Goal: Task Accomplishment & Management: Complete application form

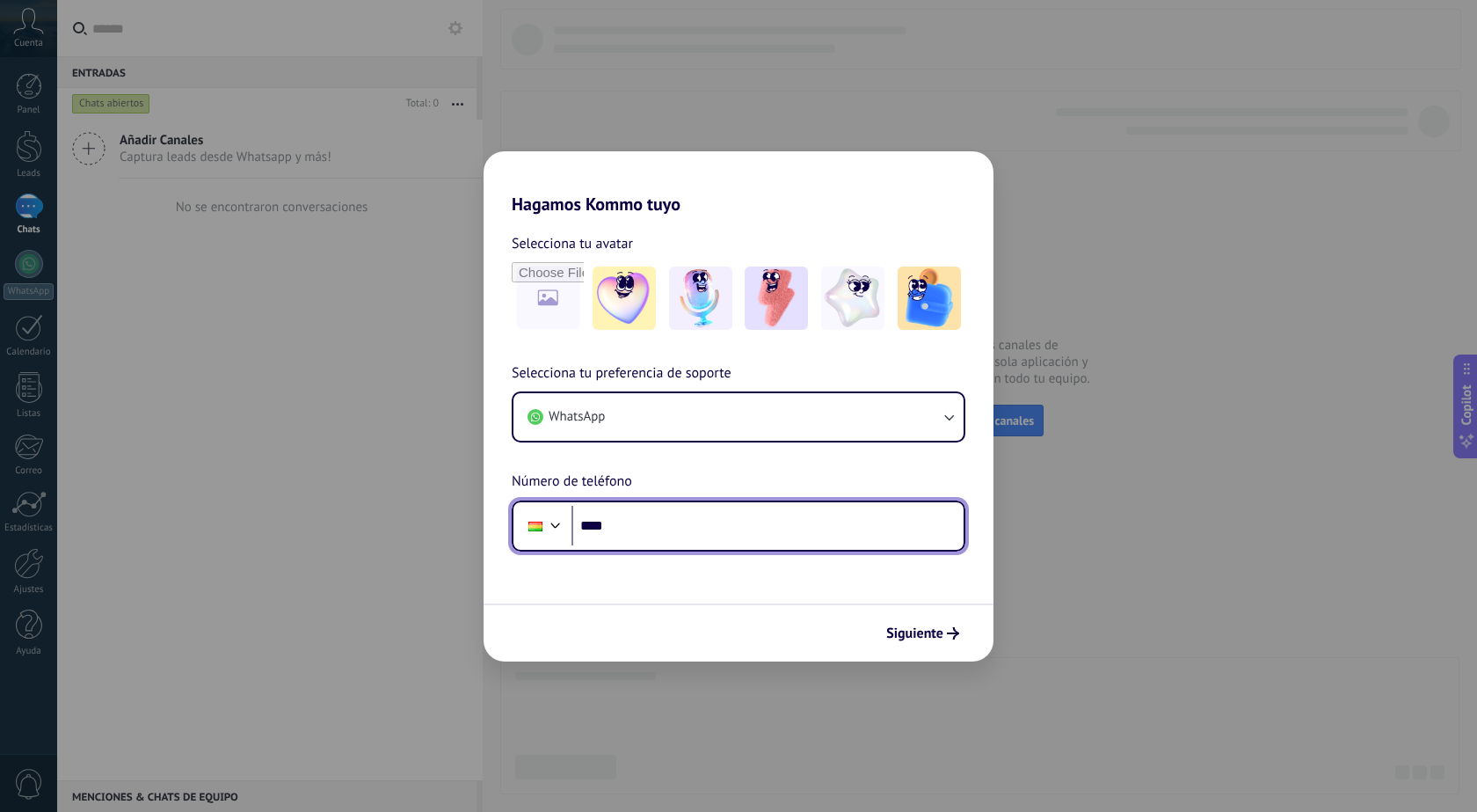
click at [663, 536] on input "****" at bounding box center [768, 526] width 392 height 40
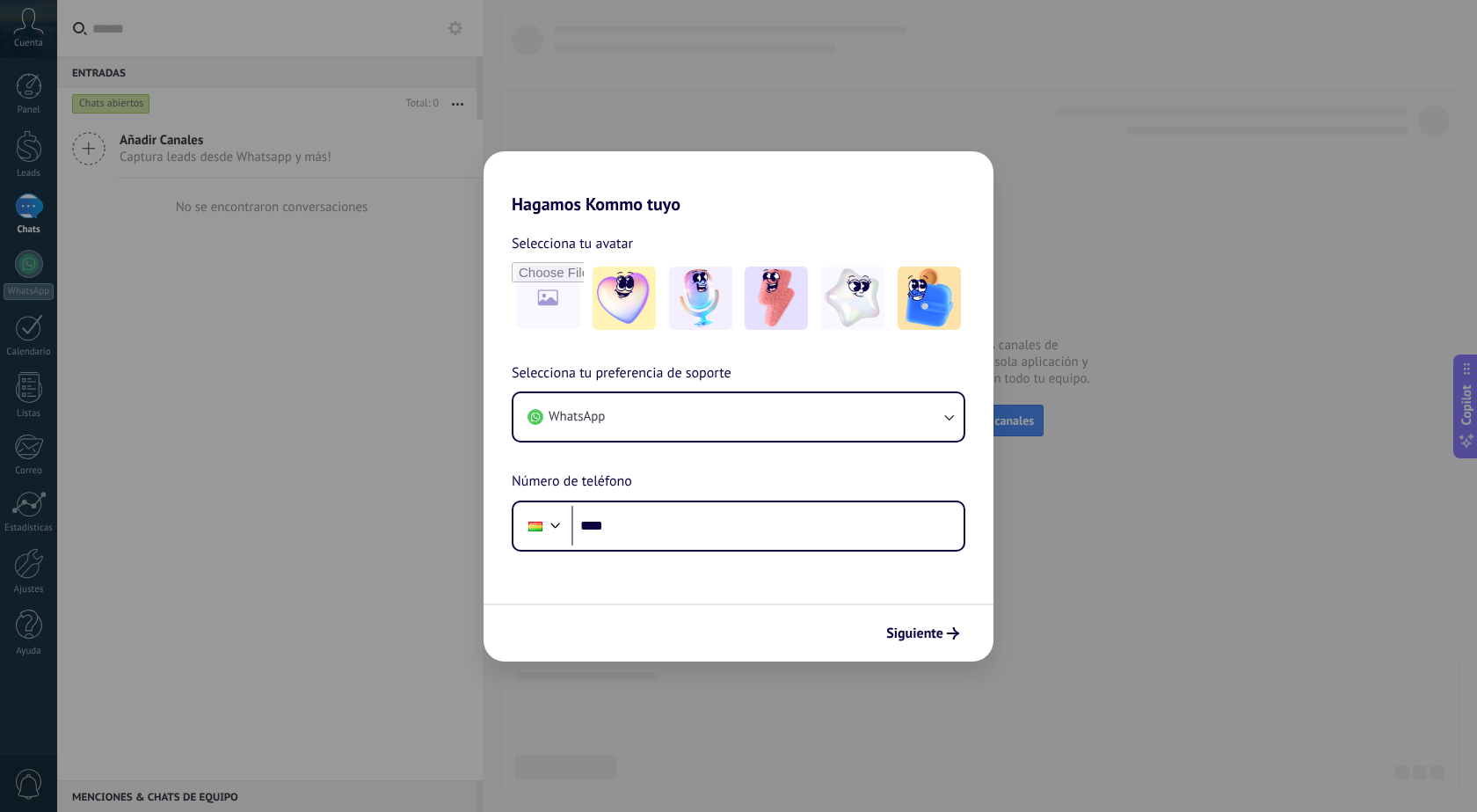
click at [1146, 503] on div "Hagamos Kommo tuyo Selecciona tu avatar Selecciona tu preferencia de soporte Wh…" at bounding box center [738, 406] width 1477 height 812
click at [526, 67] on div "Hagamos Kommo tuyo Selecciona tu avatar Selecciona tu preferencia de soporte Wh…" at bounding box center [738, 406] width 1477 height 812
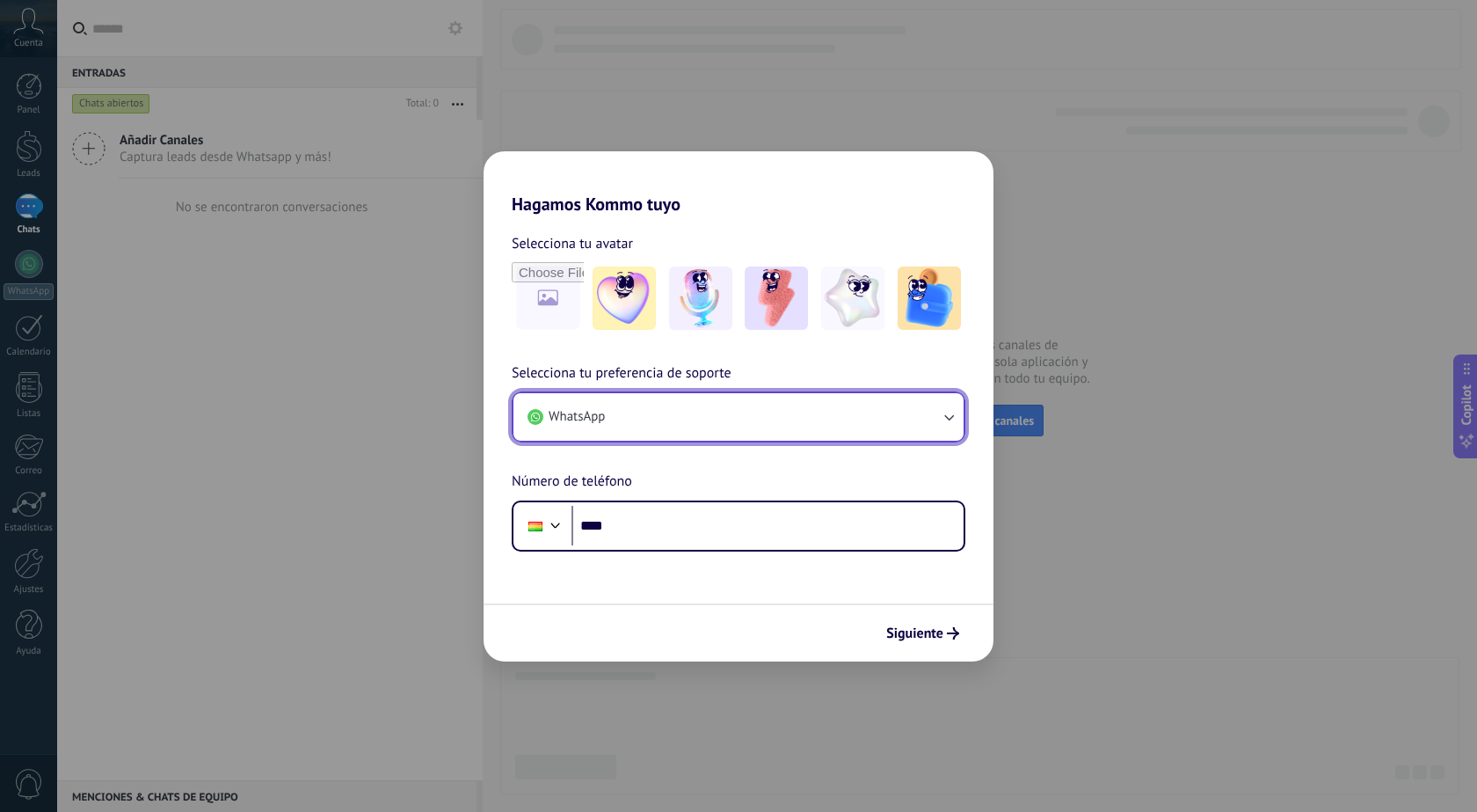
click at [656, 416] on button "WhatsApp" at bounding box center [739, 416] width 450 height 47
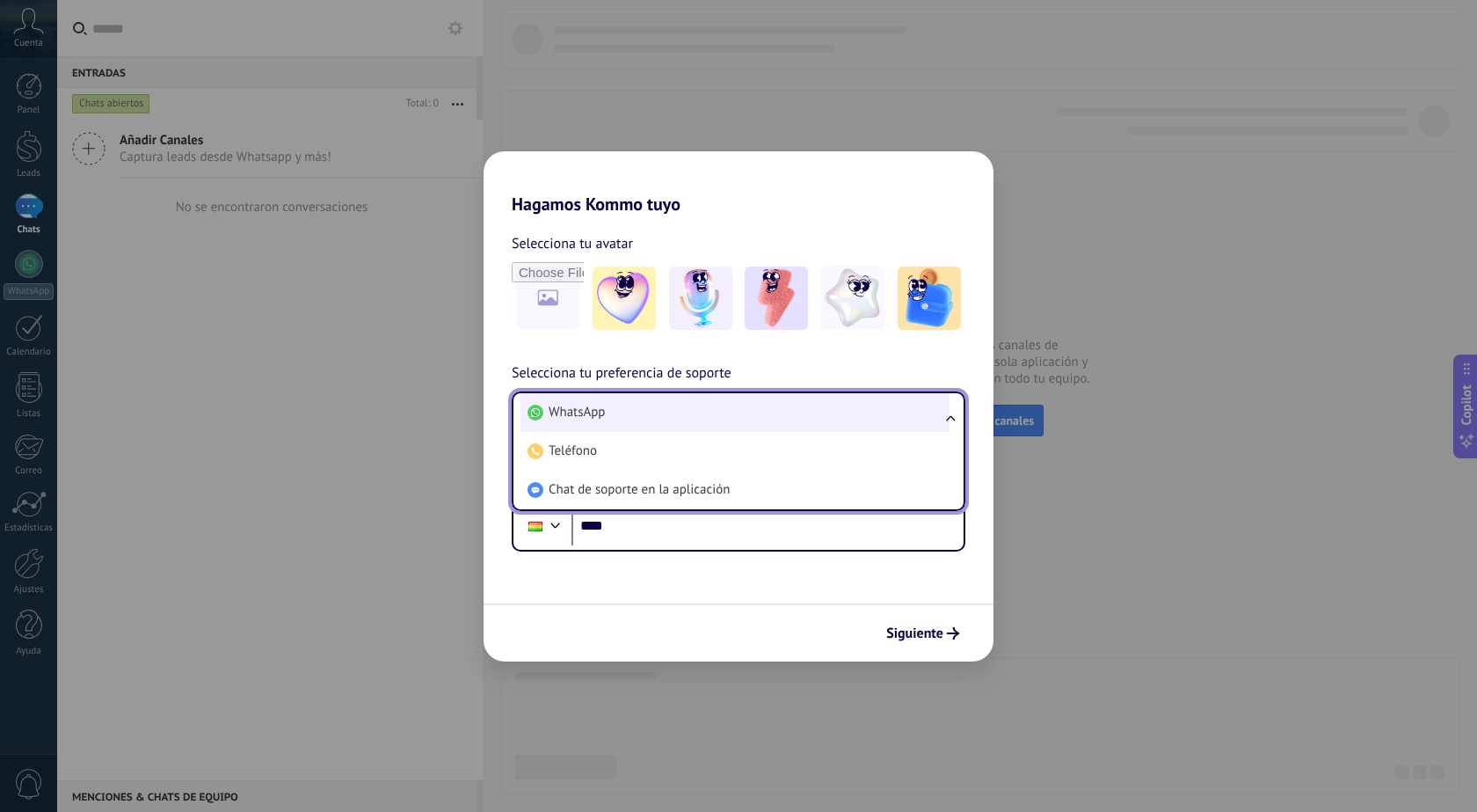
click at [666, 412] on li "WhatsApp" at bounding box center [735, 412] width 429 height 39
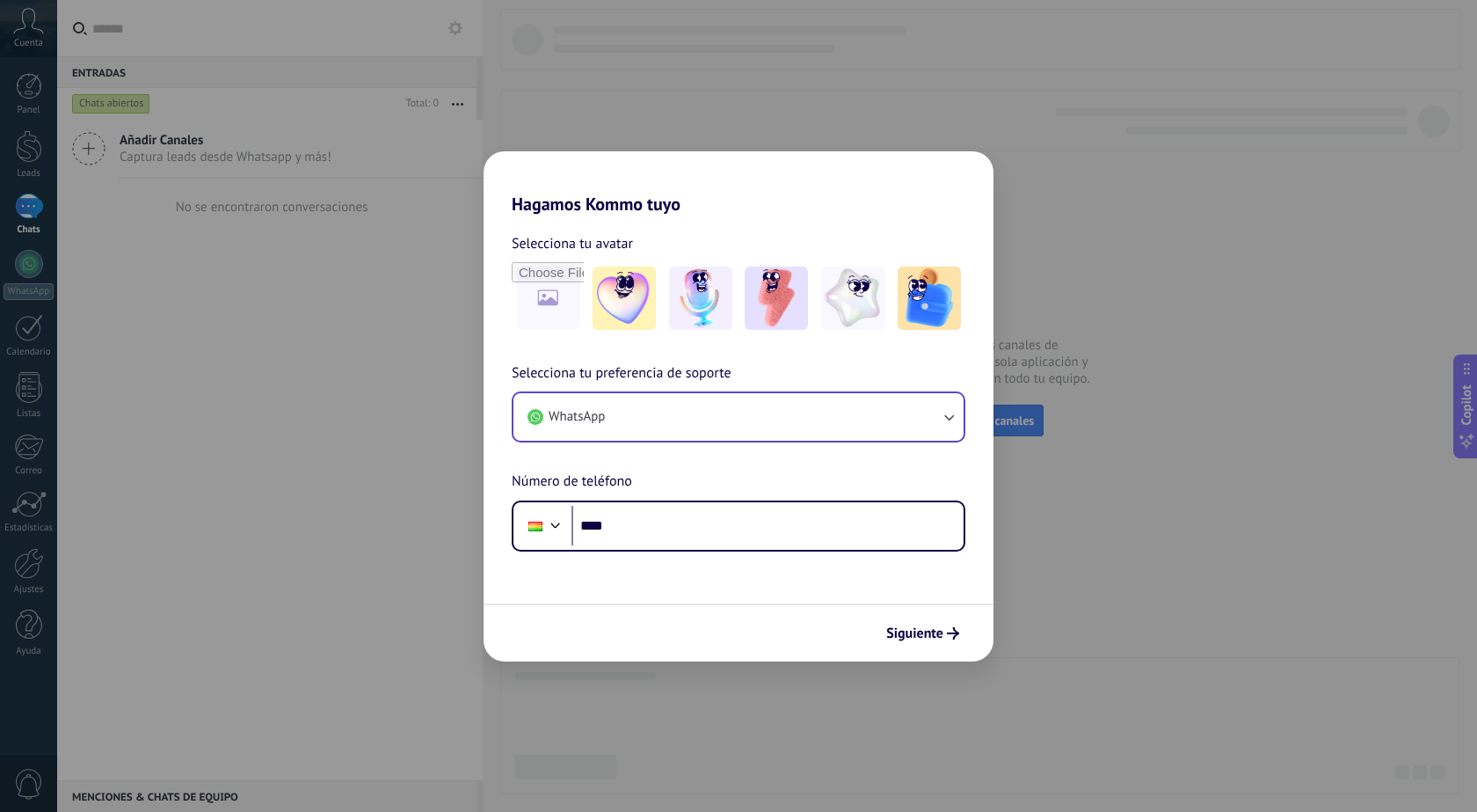
click at [1039, 524] on div "Hagamos Kommo tuyo Selecciona tu avatar Selecciona tu preferencia de soporte Wh…" at bounding box center [738, 406] width 1477 height 812
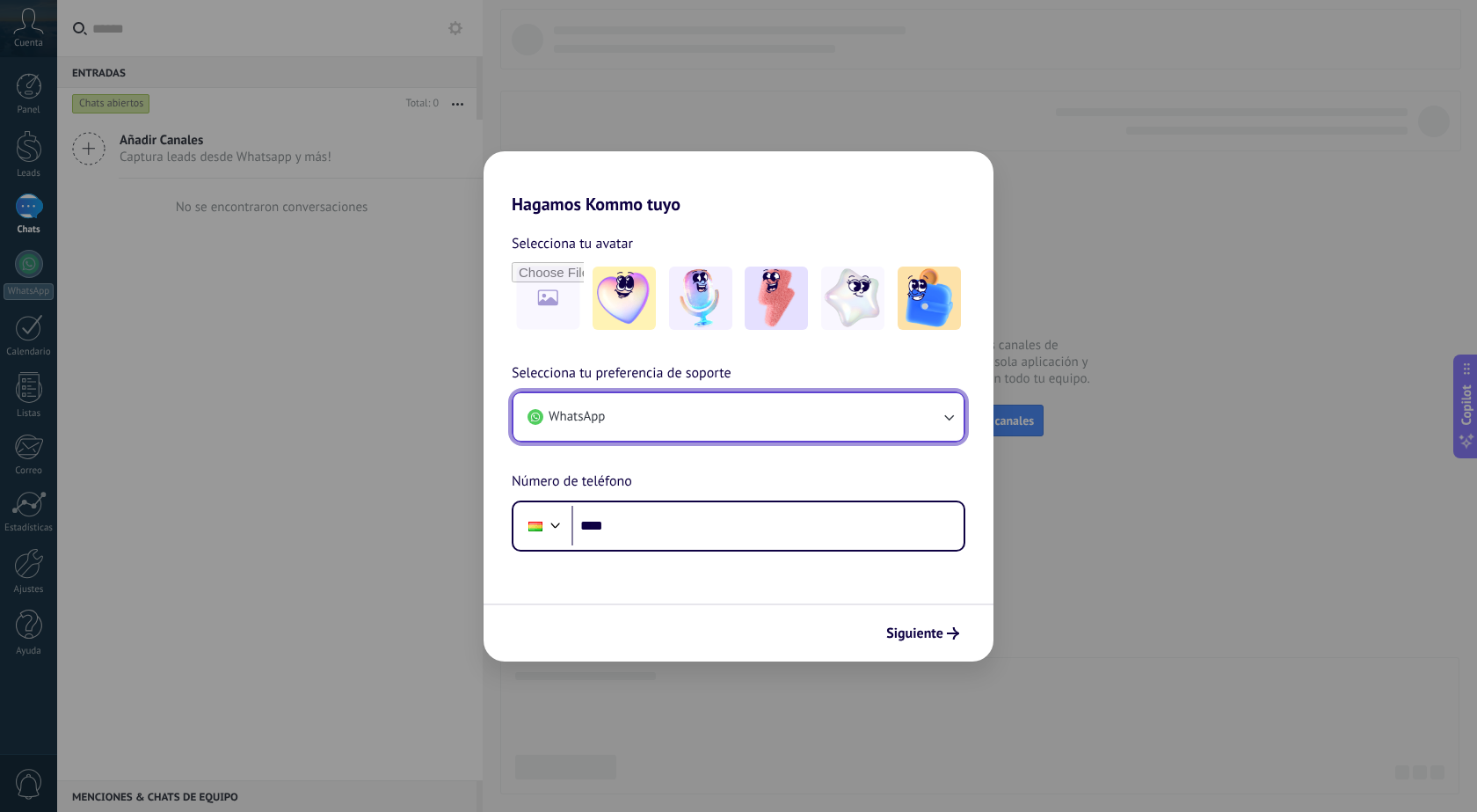
click at [632, 425] on button "WhatsApp" at bounding box center [739, 416] width 450 height 47
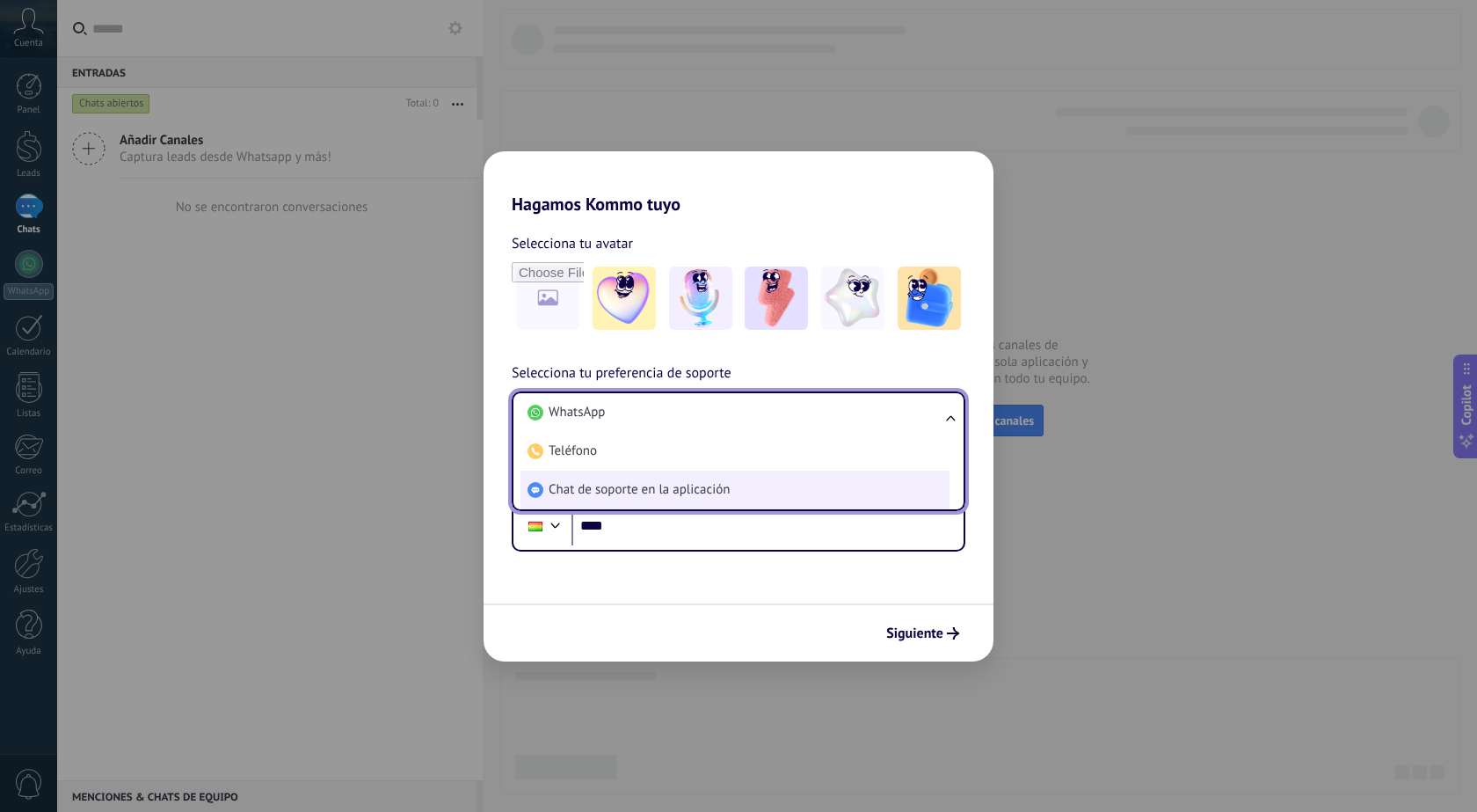
click at [615, 478] on li "Chat de soporte en la aplicación" at bounding box center [735, 489] width 429 height 39
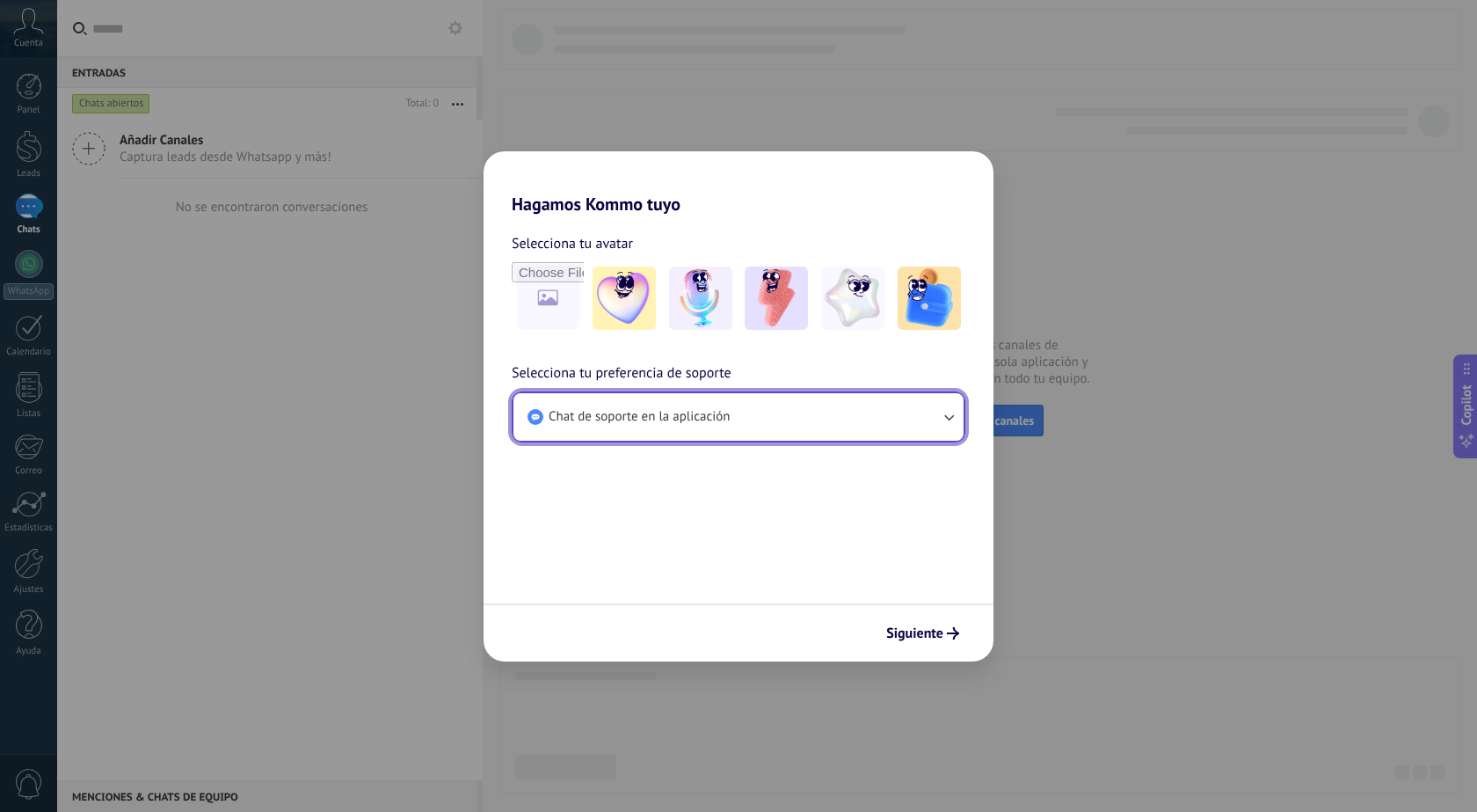
click at [627, 419] on span "Chat de soporte en la aplicación" at bounding box center [639, 417] width 181 height 18
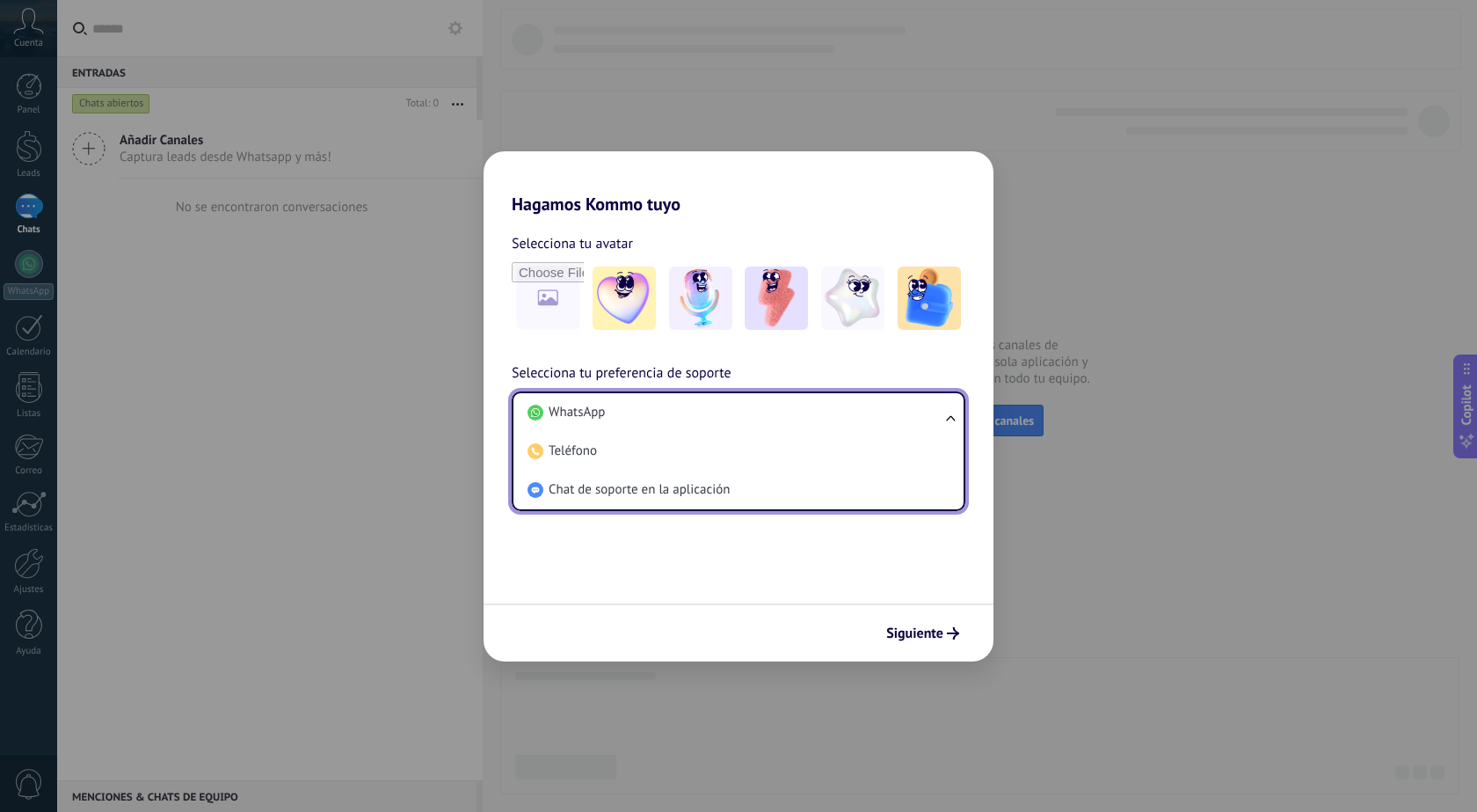
click at [625, 444] on li "Teléfono" at bounding box center [735, 451] width 429 height 39
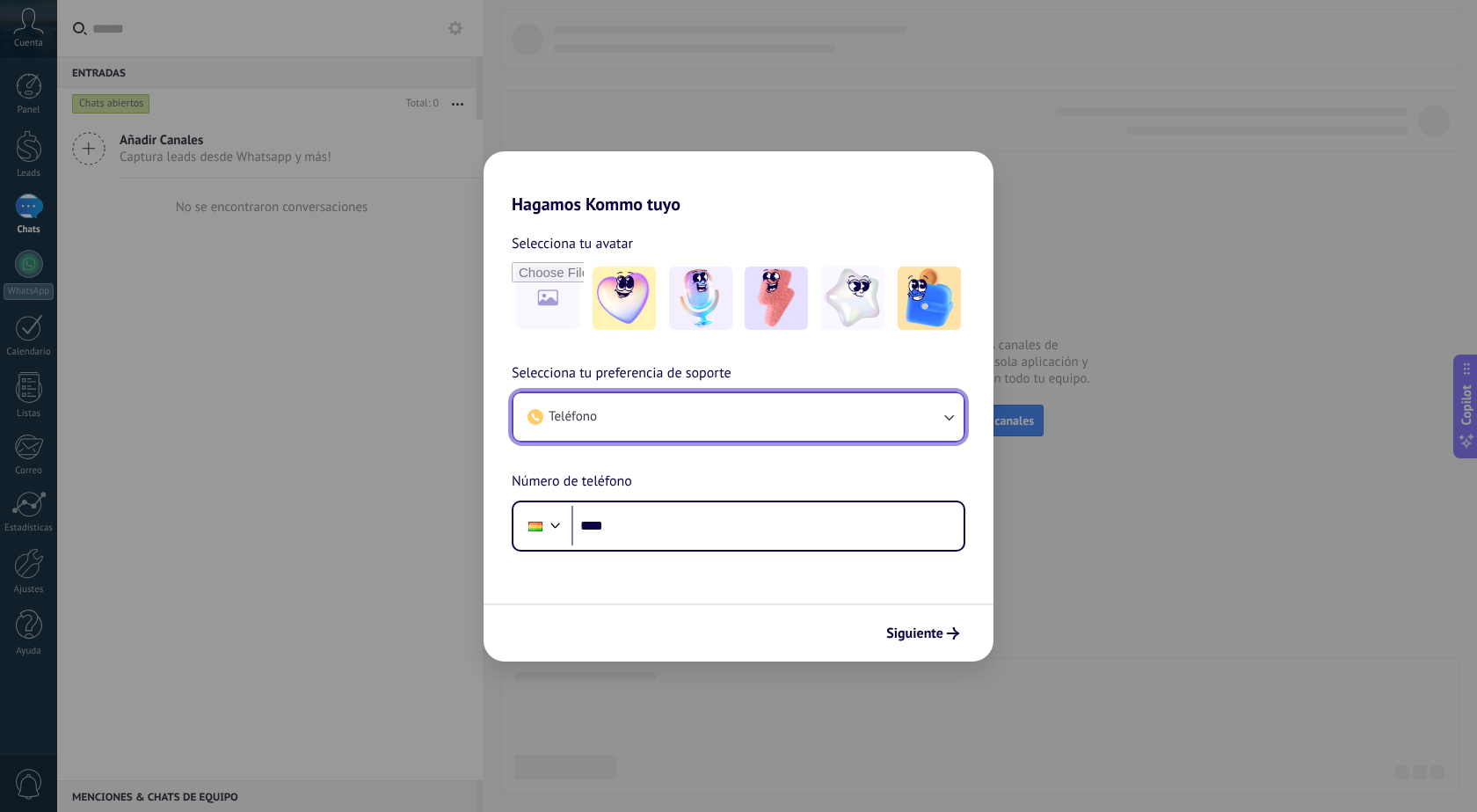
click at [645, 438] on button "Teléfono" at bounding box center [739, 416] width 450 height 47
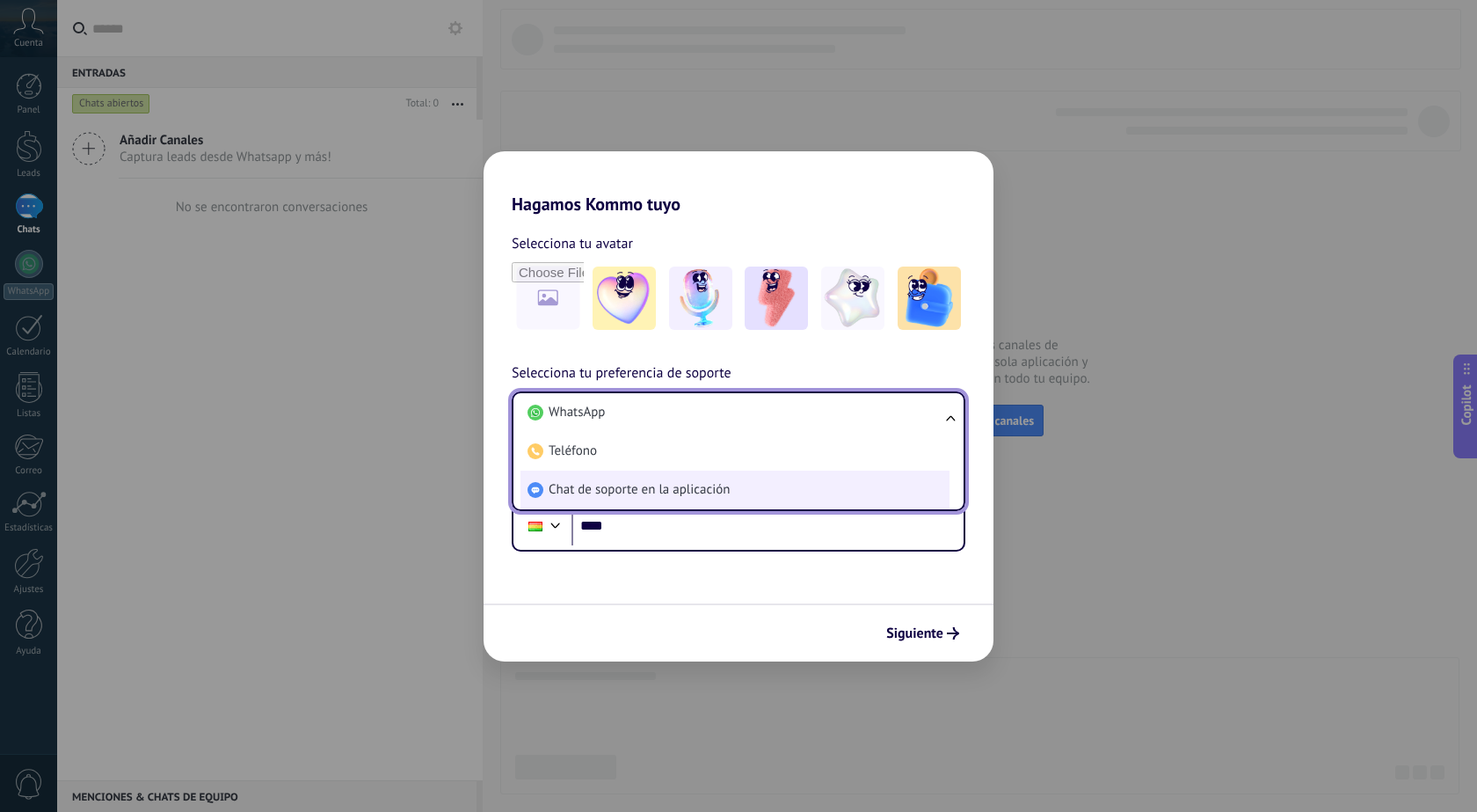
click at [636, 485] on span "Chat de soporte en la aplicación" at bounding box center [639, 490] width 181 height 18
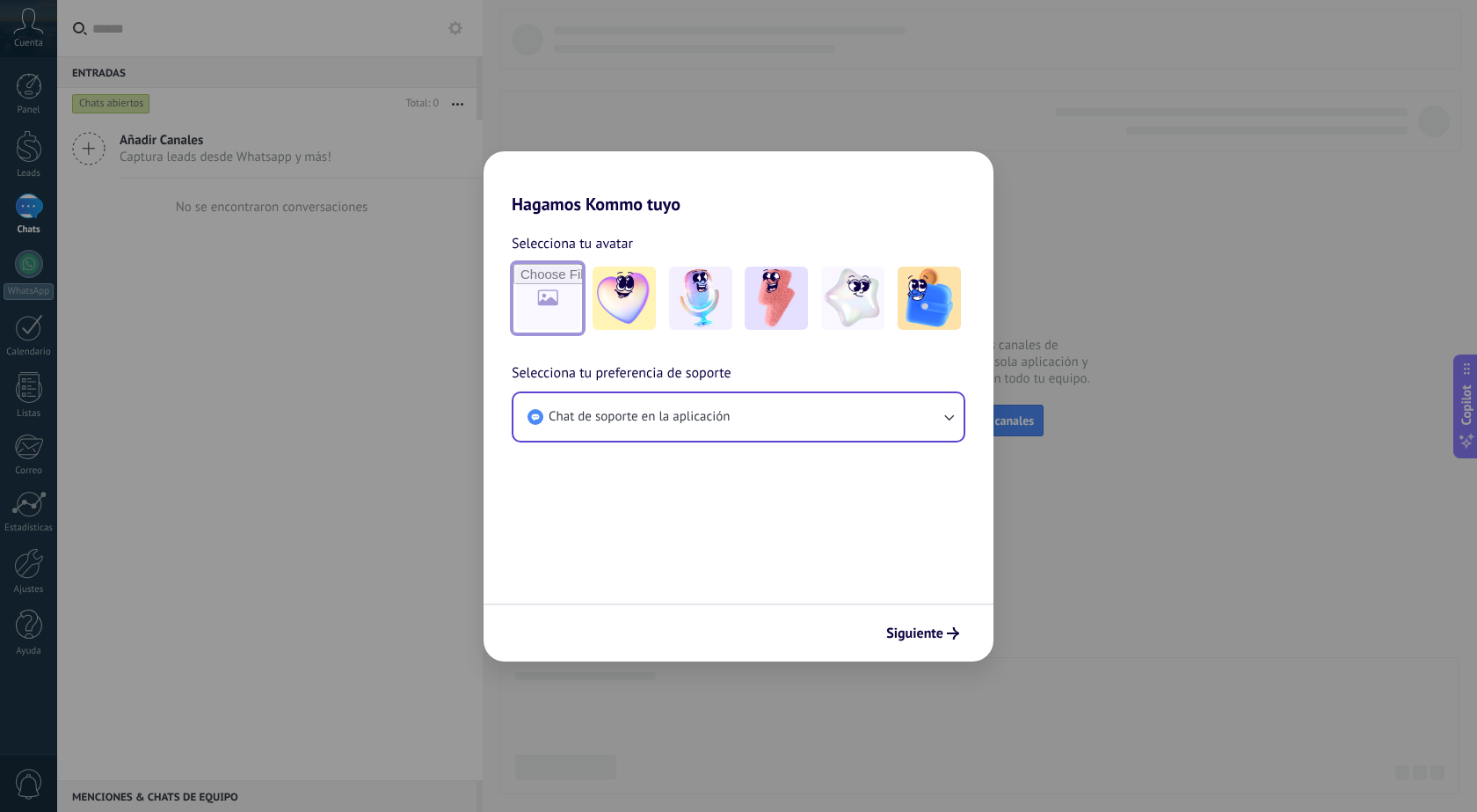
click at [554, 303] on input "file" at bounding box center [548, 298] width 69 height 69
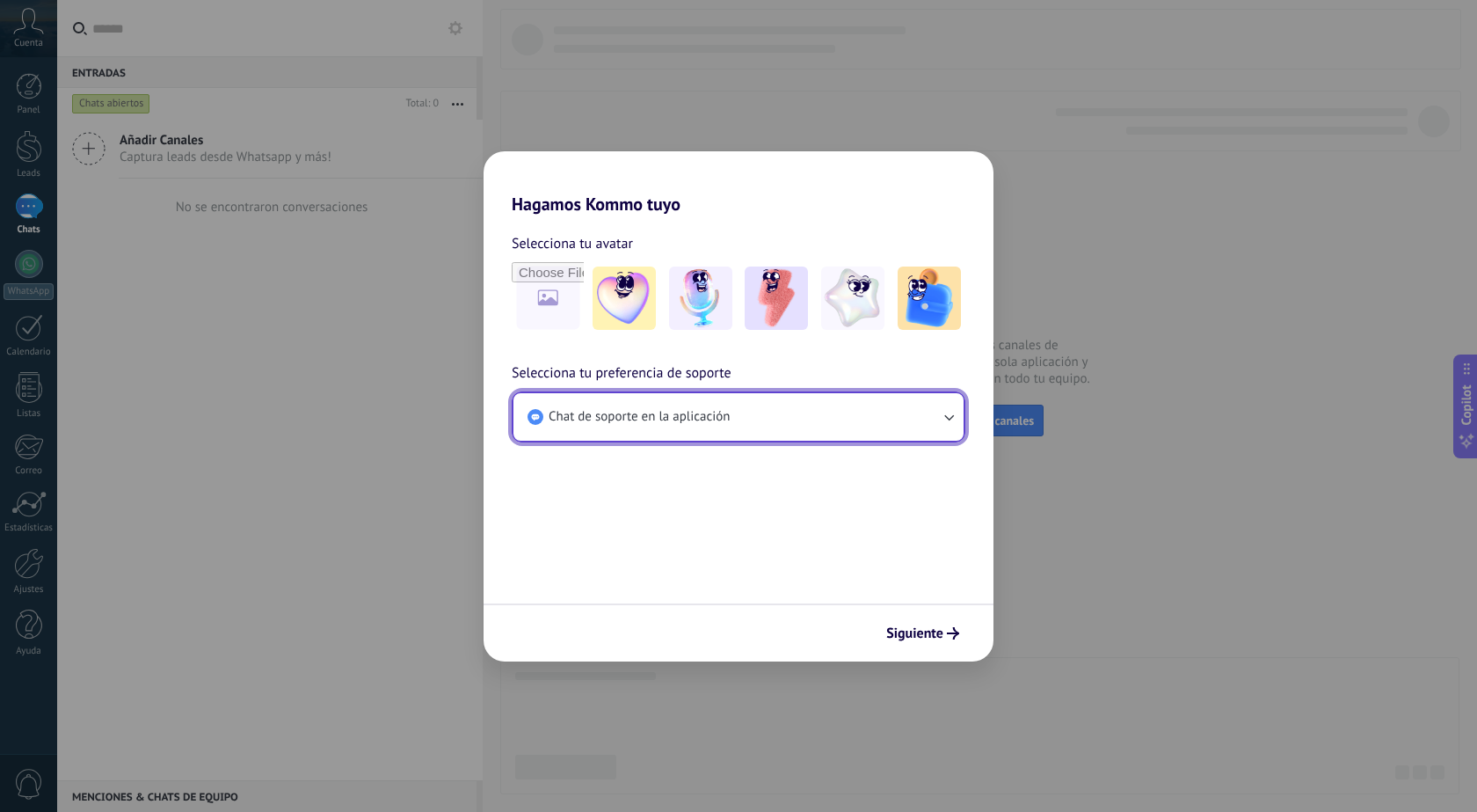
click at [602, 402] on button "Chat de soporte en la aplicación" at bounding box center [739, 416] width 450 height 47
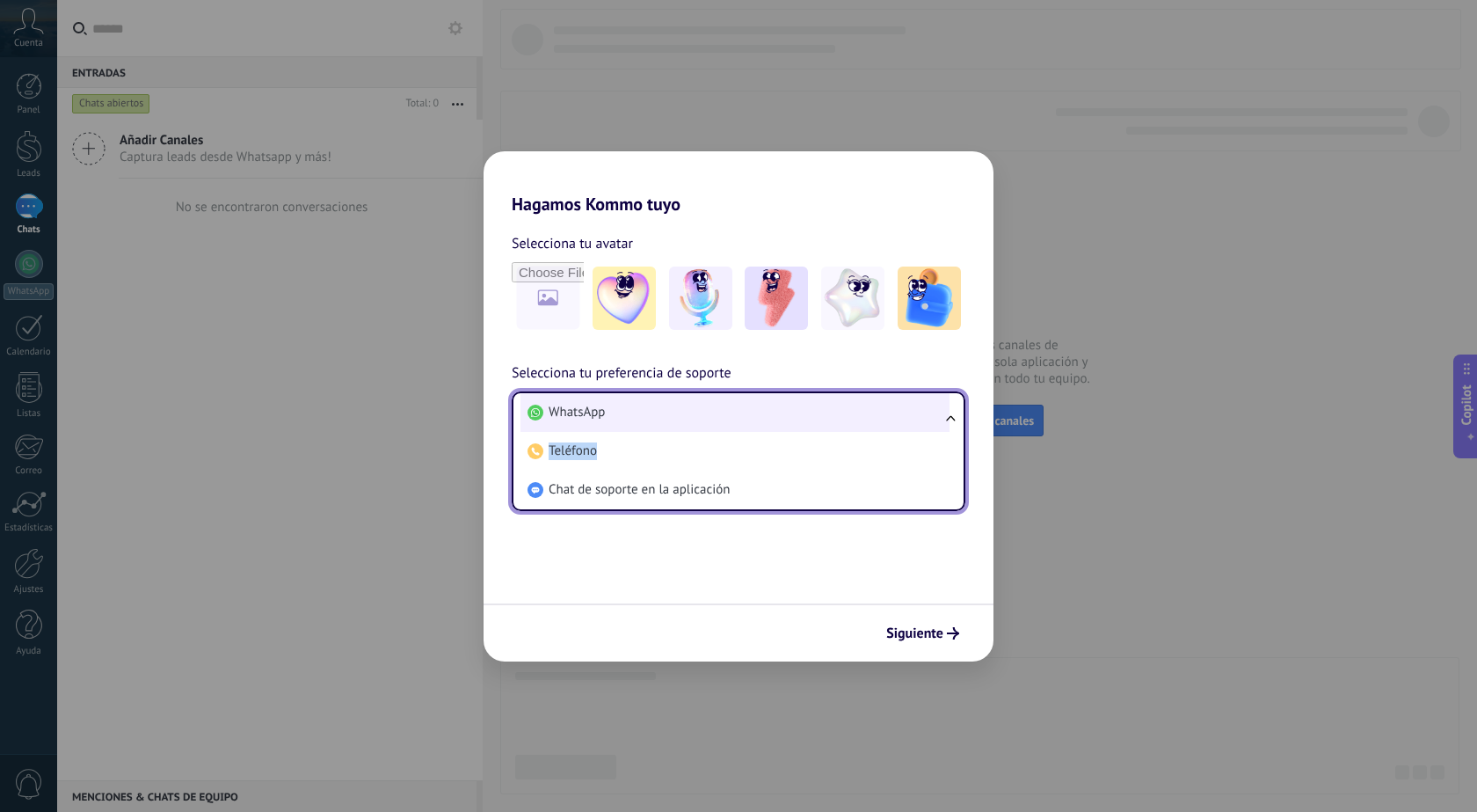
drag, startPoint x: 627, startPoint y: 478, endPoint x: 609, endPoint y: 410, distance: 70.0
click at [609, 410] on ul "WhatsApp Teléfono Chat de soporte en la aplicación" at bounding box center [739, 451] width 454 height 120
click at [580, 409] on span "WhatsApp" at bounding box center [577, 413] width 56 height 18
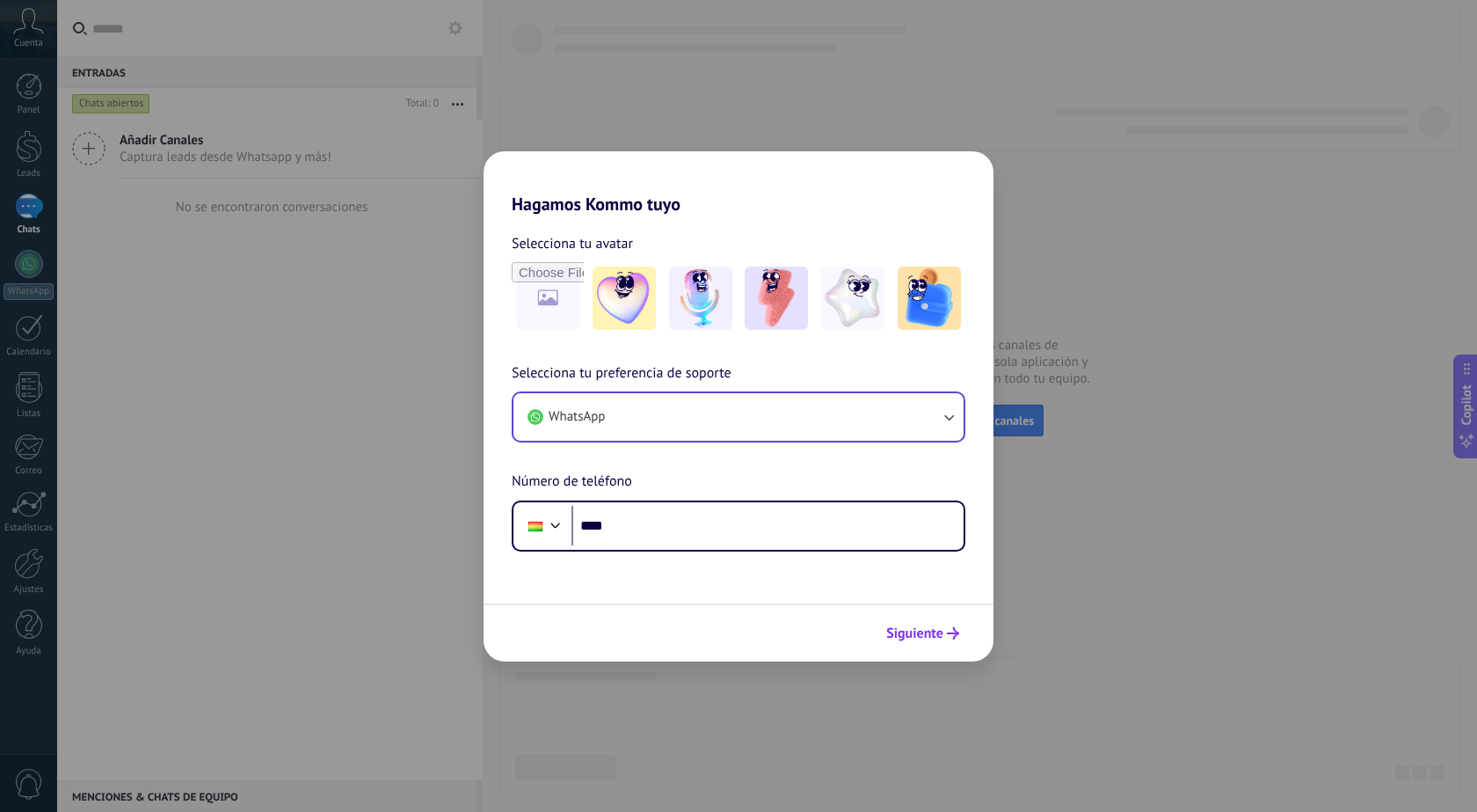
click at [927, 627] on span "Siguiente" at bounding box center [914, 633] width 57 height 12
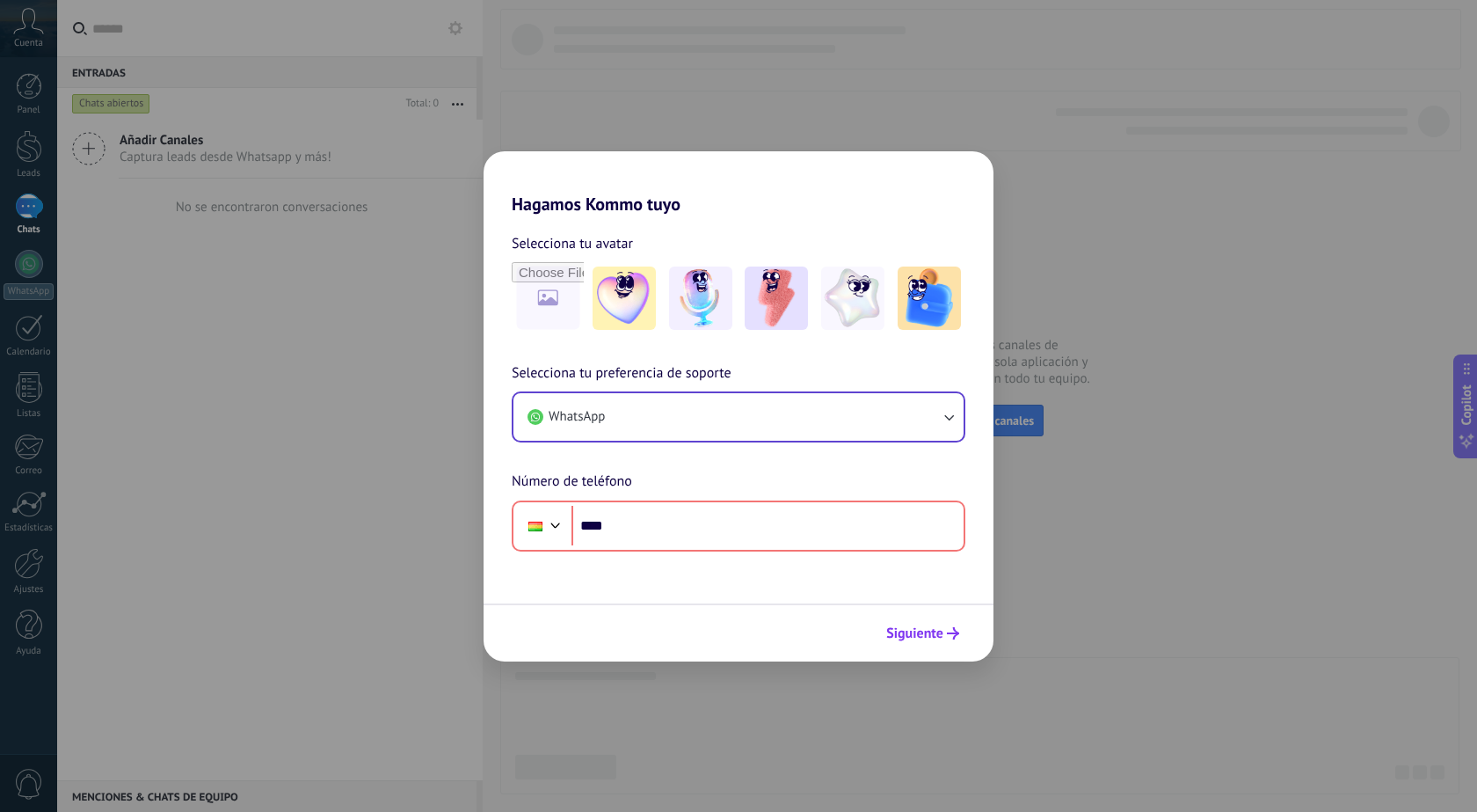
click at [925, 631] on span "Siguiente" at bounding box center [914, 633] width 57 height 12
click at [1078, 324] on div "Hagamos Kommo tuyo Selecciona tu avatar Selecciona tu preferencia de soporte Wh…" at bounding box center [738, 406] width 1477 height 812
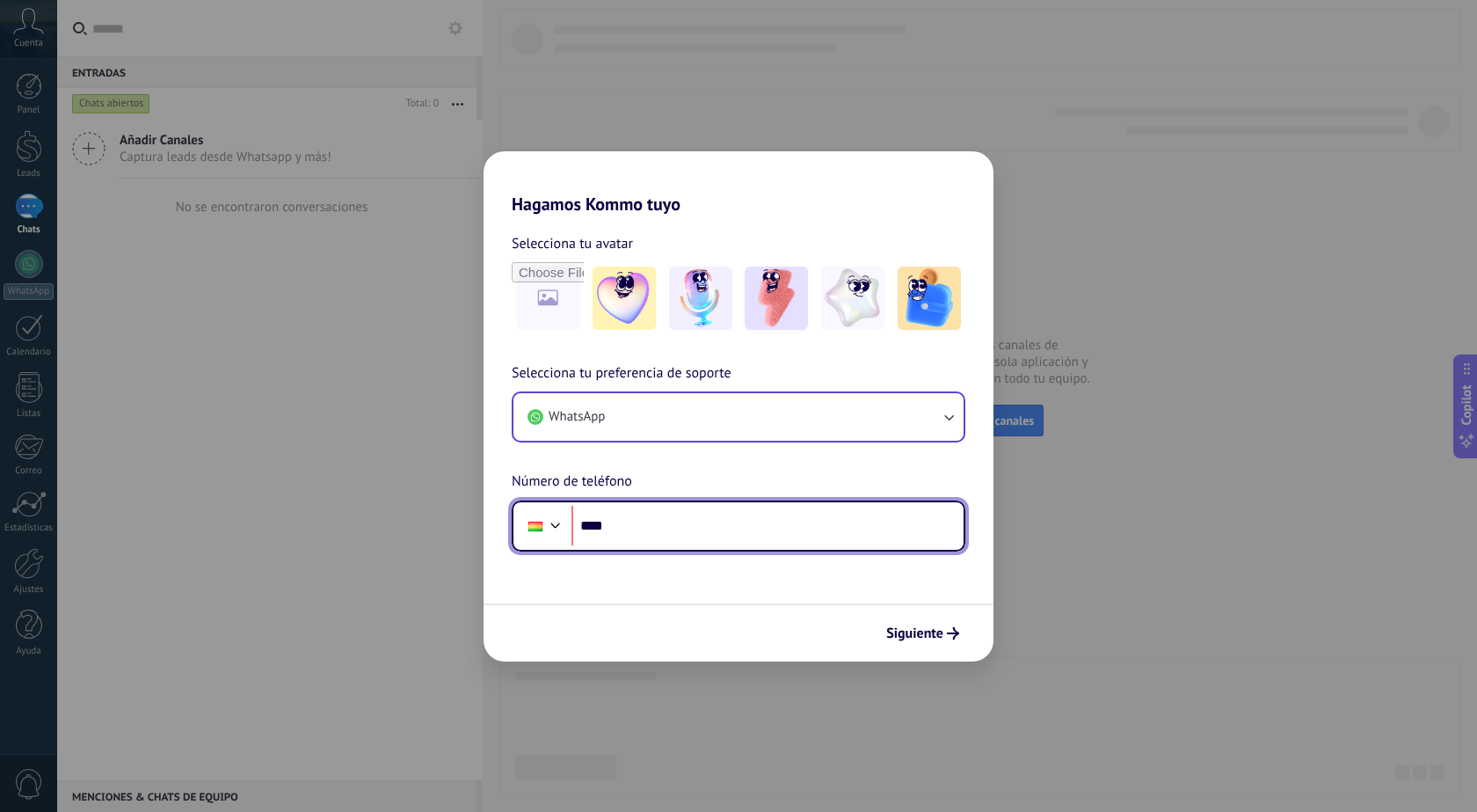
click at [658, 529] on input "****" at bounding box center [768, 526] width 392 height 40
type input "**********"
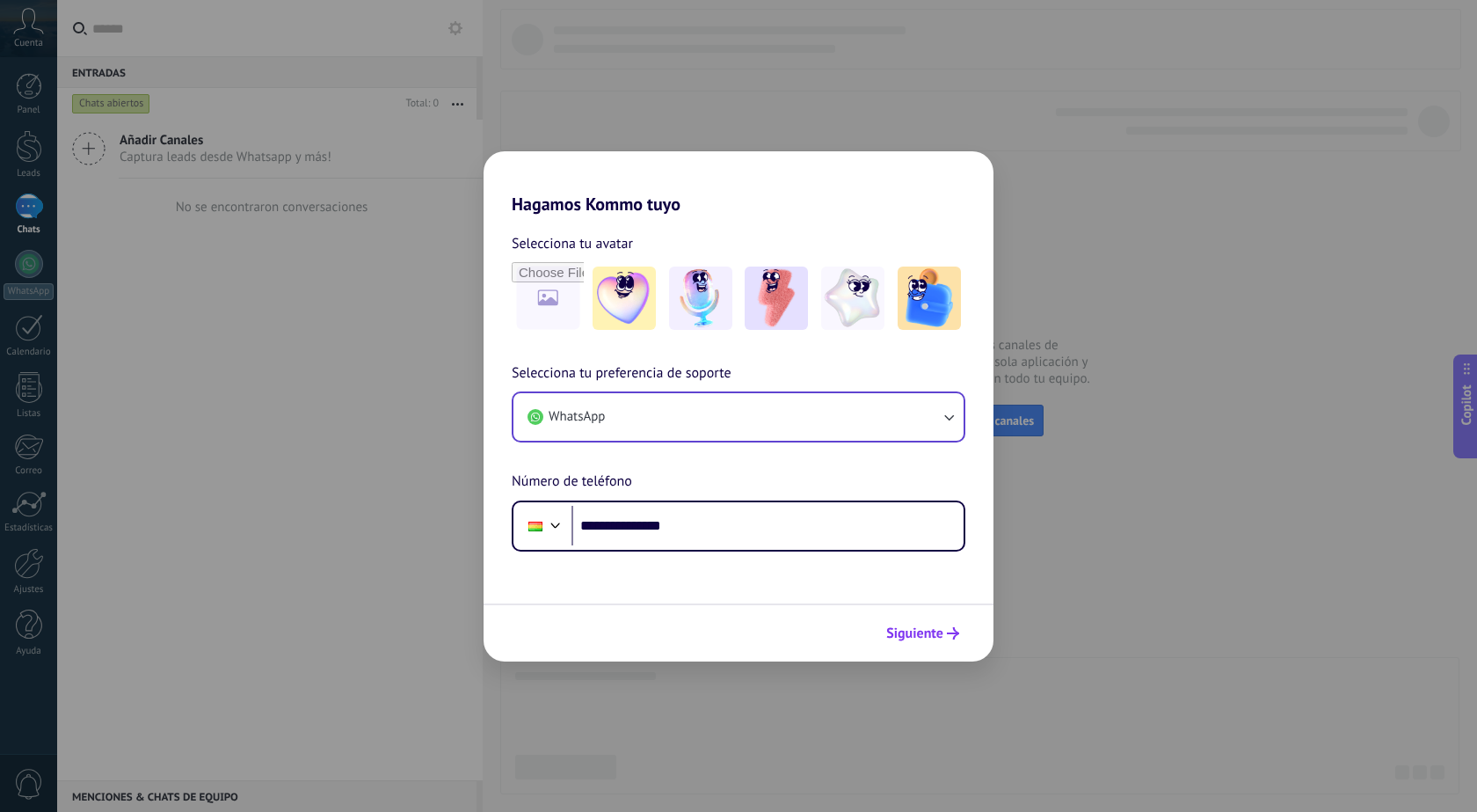
click at [913, 638] on span "Siguiente" at bounding box center [914, 633] width 57 height 12
